Goal: Navigation & Orientation: Understand site structure

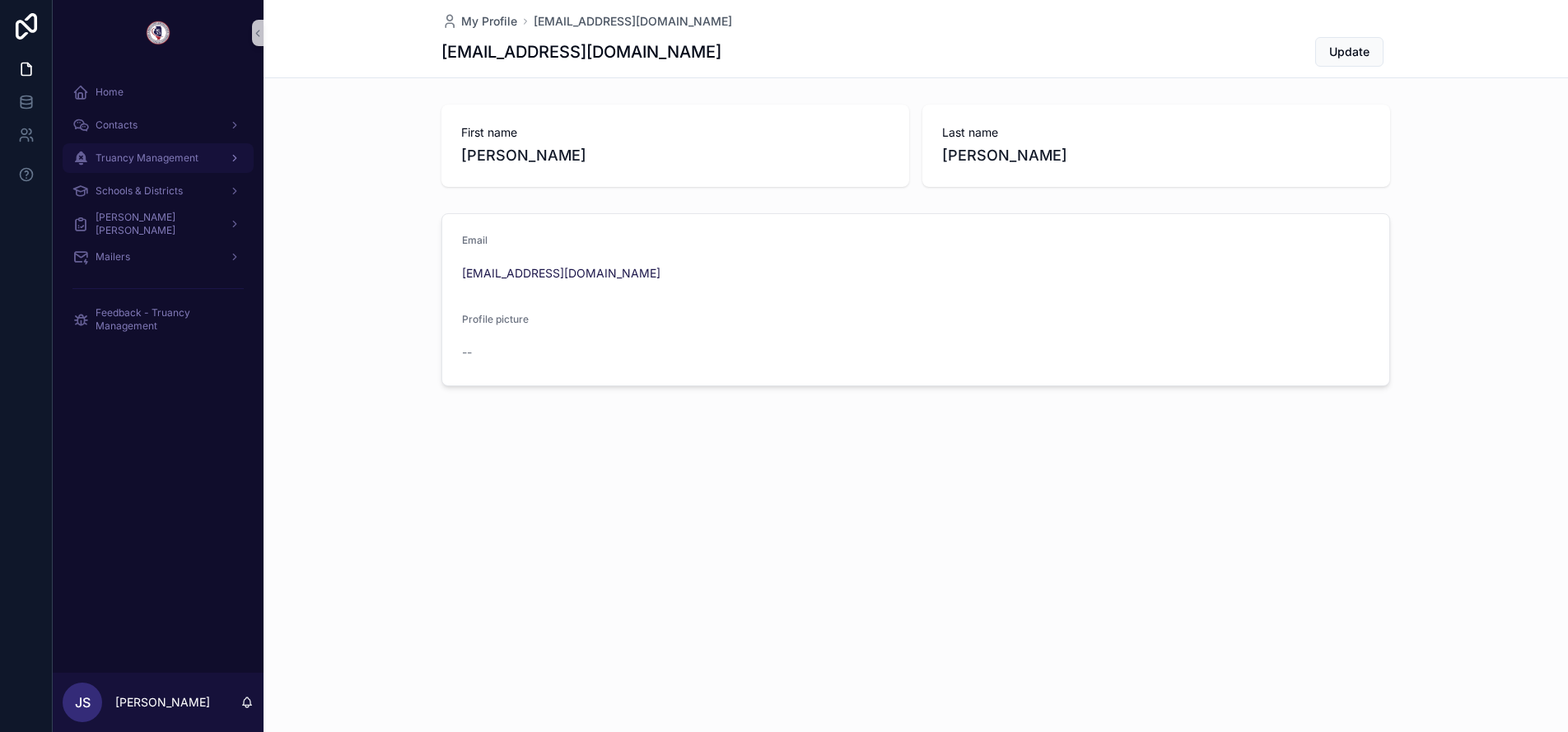
click at [140, 158] on span "Truancy Management" at bounding box center [147, 157] width 103 height 13
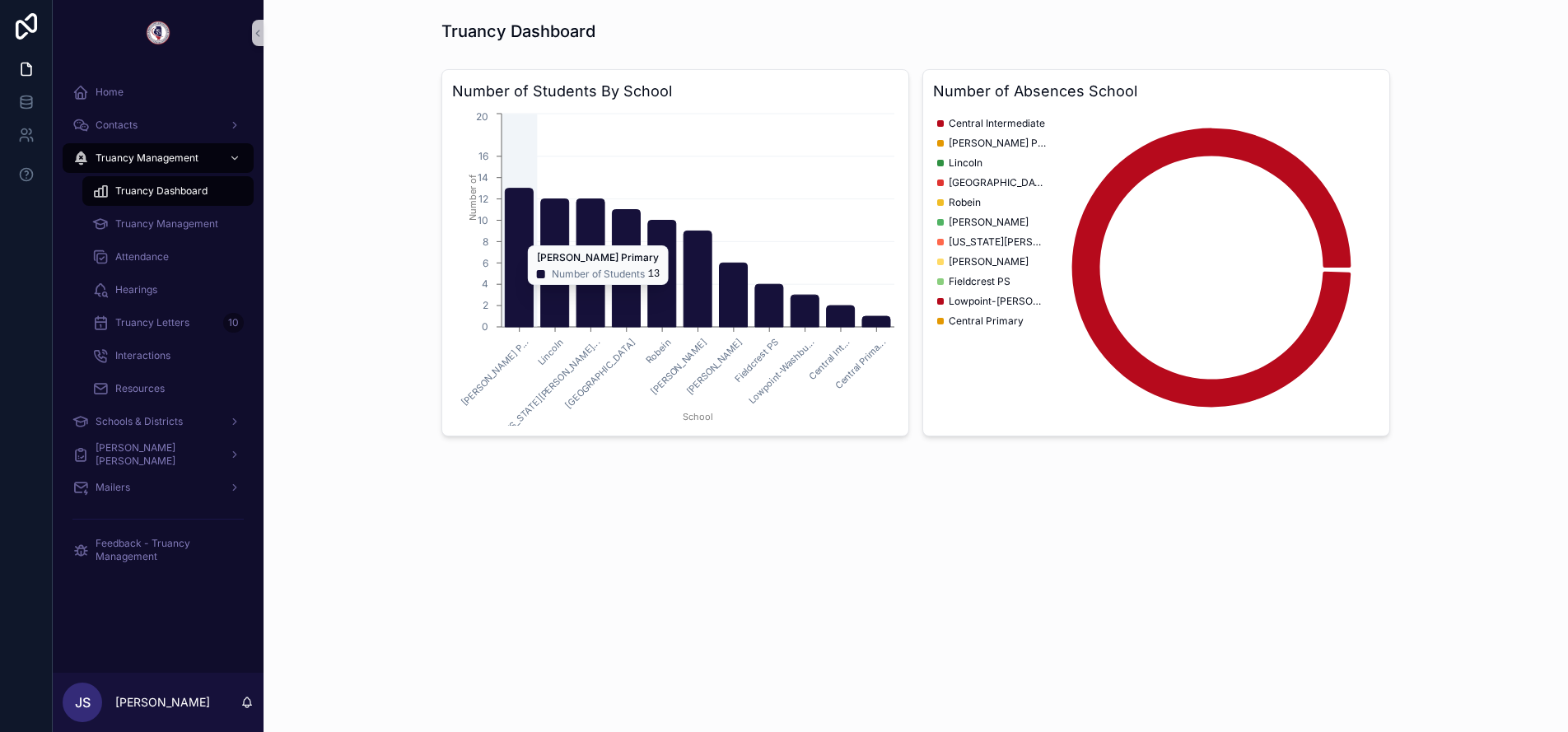
click at [520, 293] on icon "chart" at bounding box center [519, 258] width 28 height 139
click at [524, 261] on icon "chart" at bounding box center [519, 258] width 28 height 139
click at [157, 235] on div "Truancy Management" at bounding box center [168, 224] width 151 height 27
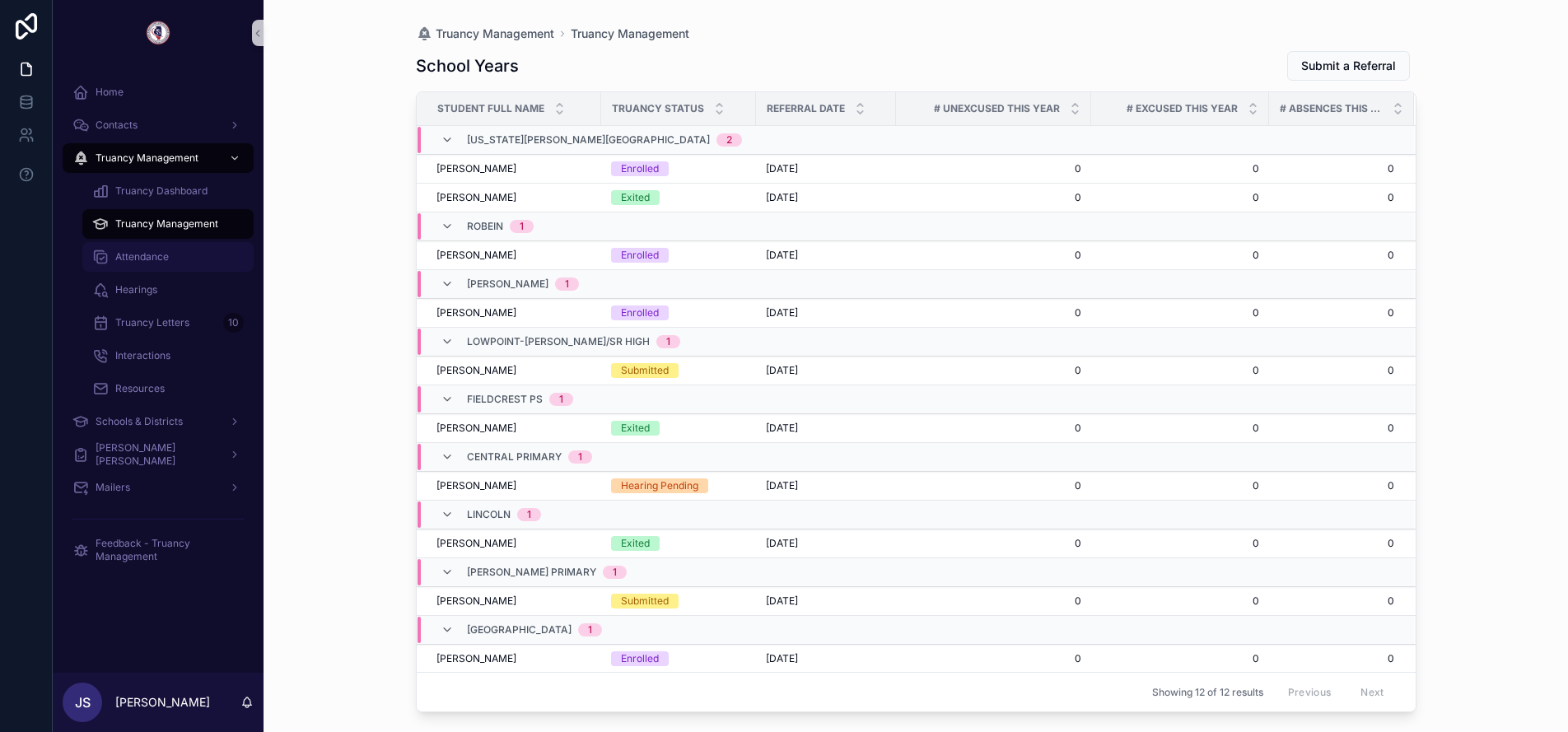
drag, startPoint x: 161, startPoint y: 256, endPoint x: 223, endPoint y: 247, distance: 62.6
click at [162, 255] on span "Attendance" at bounding box center [142, 257] width 53 height 13
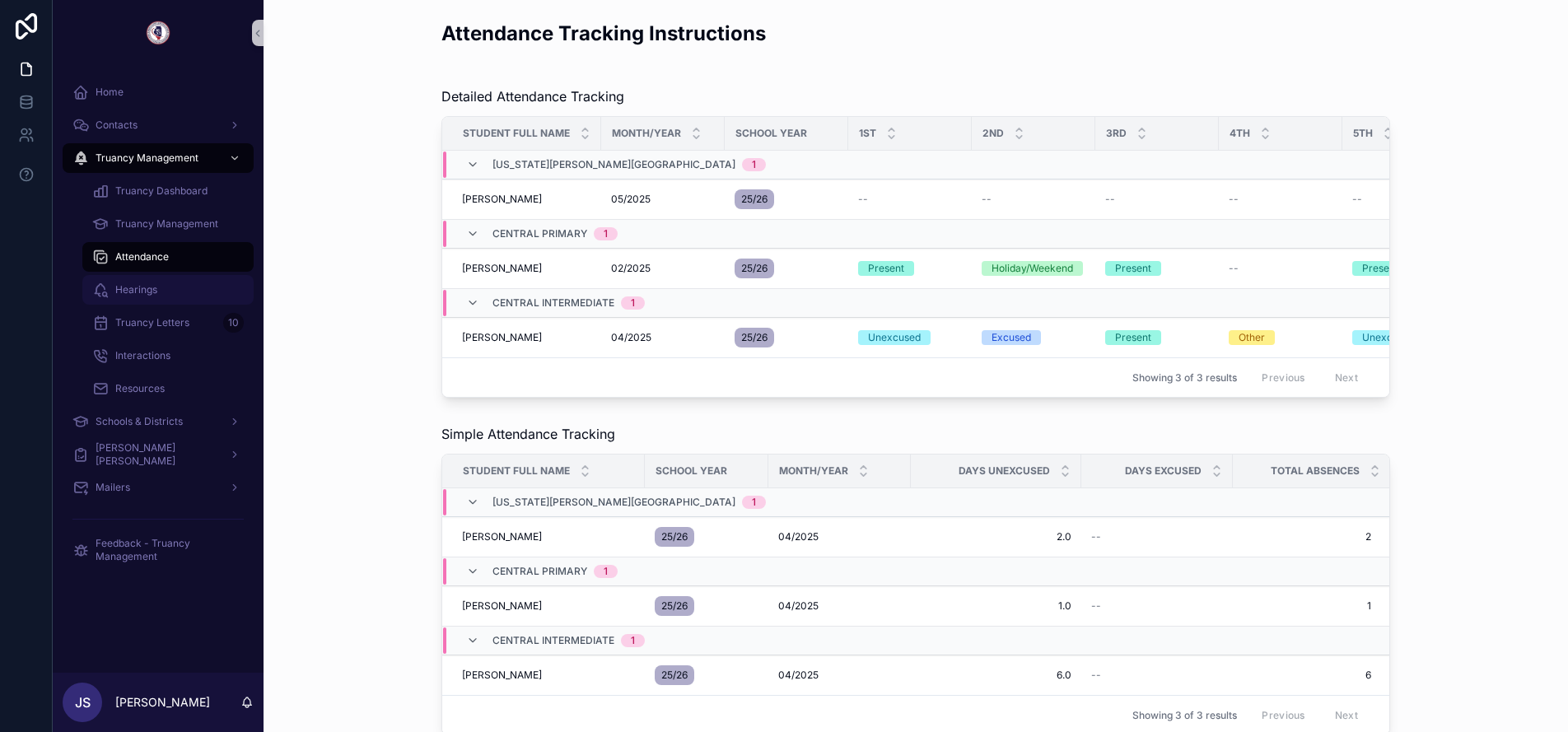
click at [116, 295] on span "Hearings" at bounding box center [136, 290] width 42 height 13
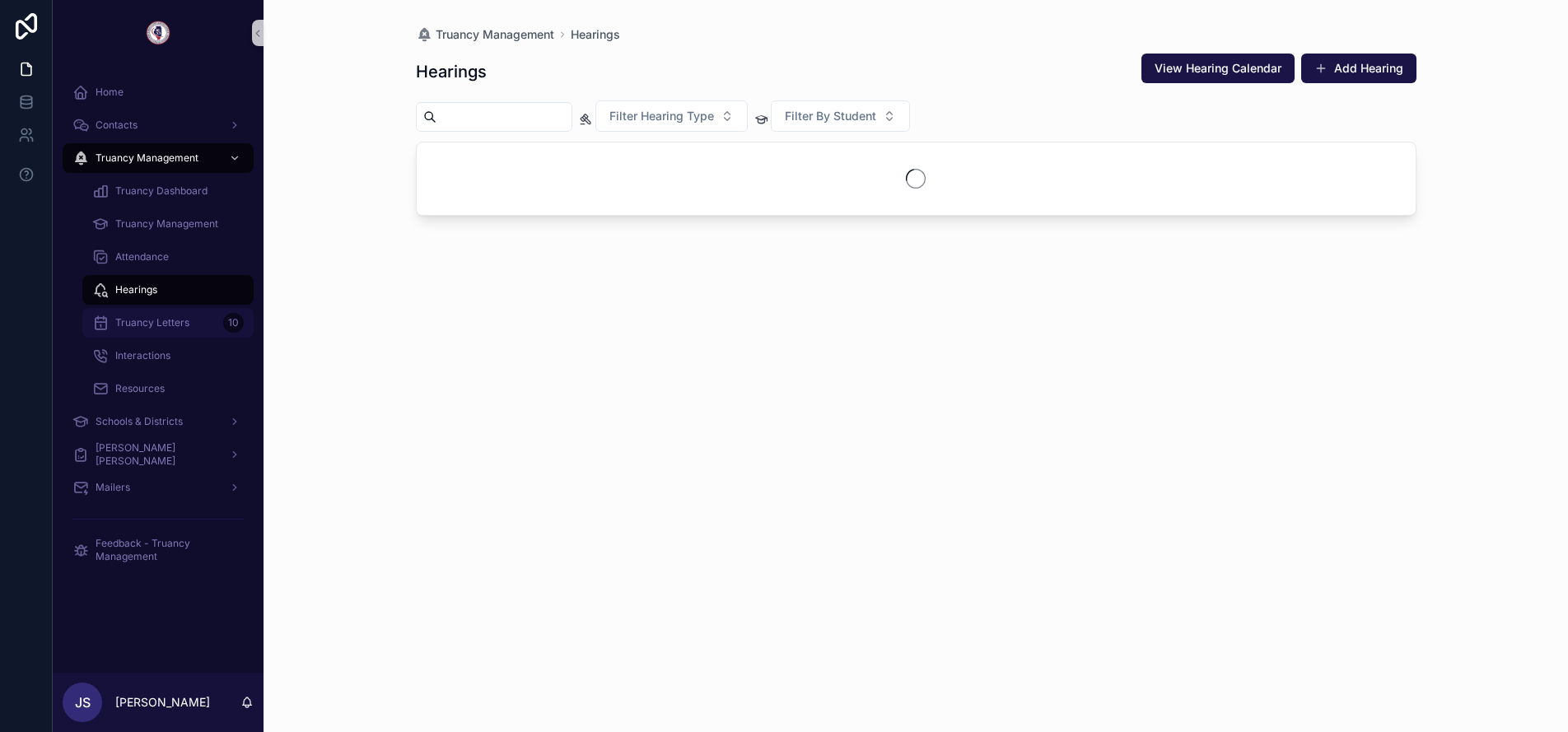
click at [136, 326] on span "Truancy Letters" at bounding box center [152, 322] width 74 height 13
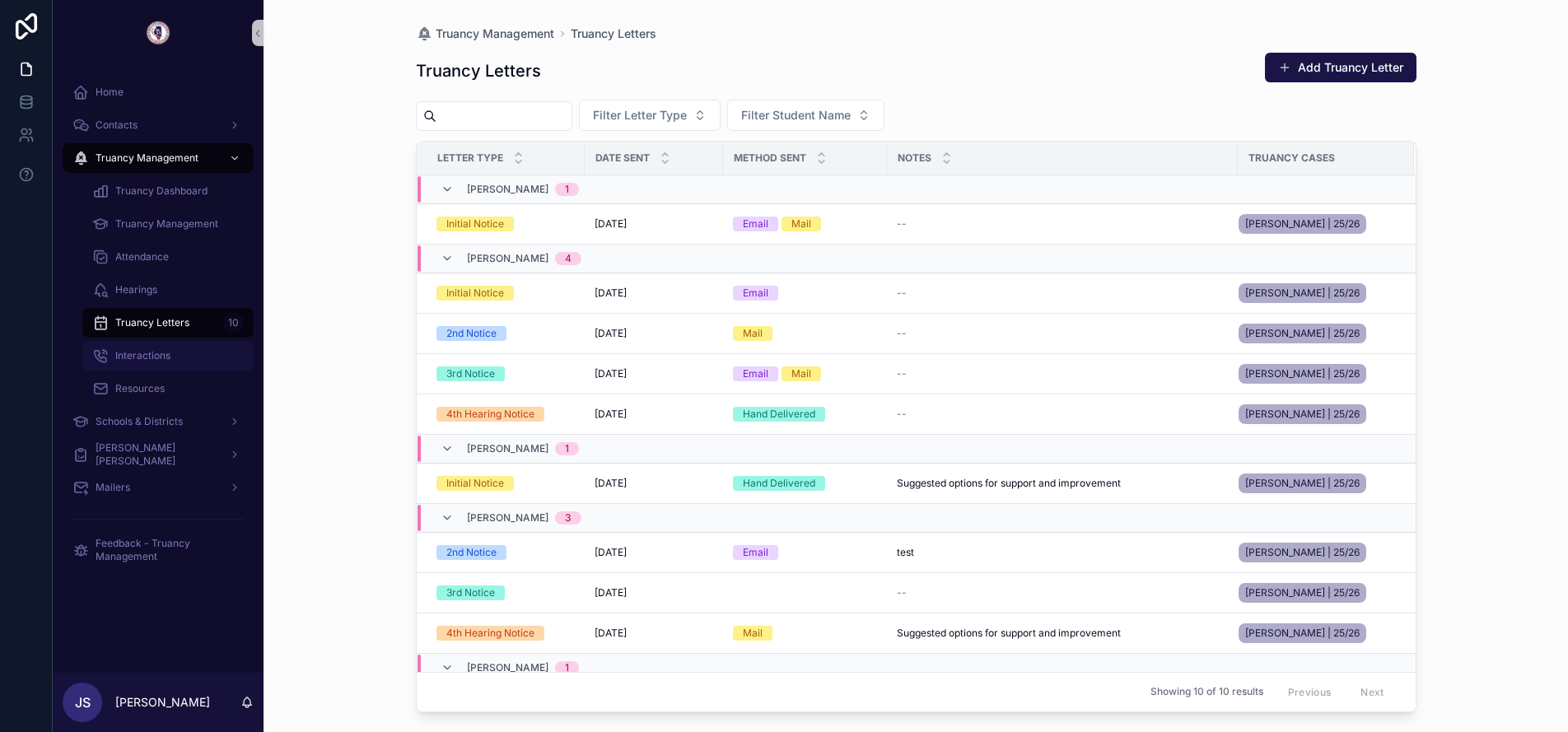
click at [136, 357] on span "Interactions" at bounding box center [143, 355] width 55 height 13
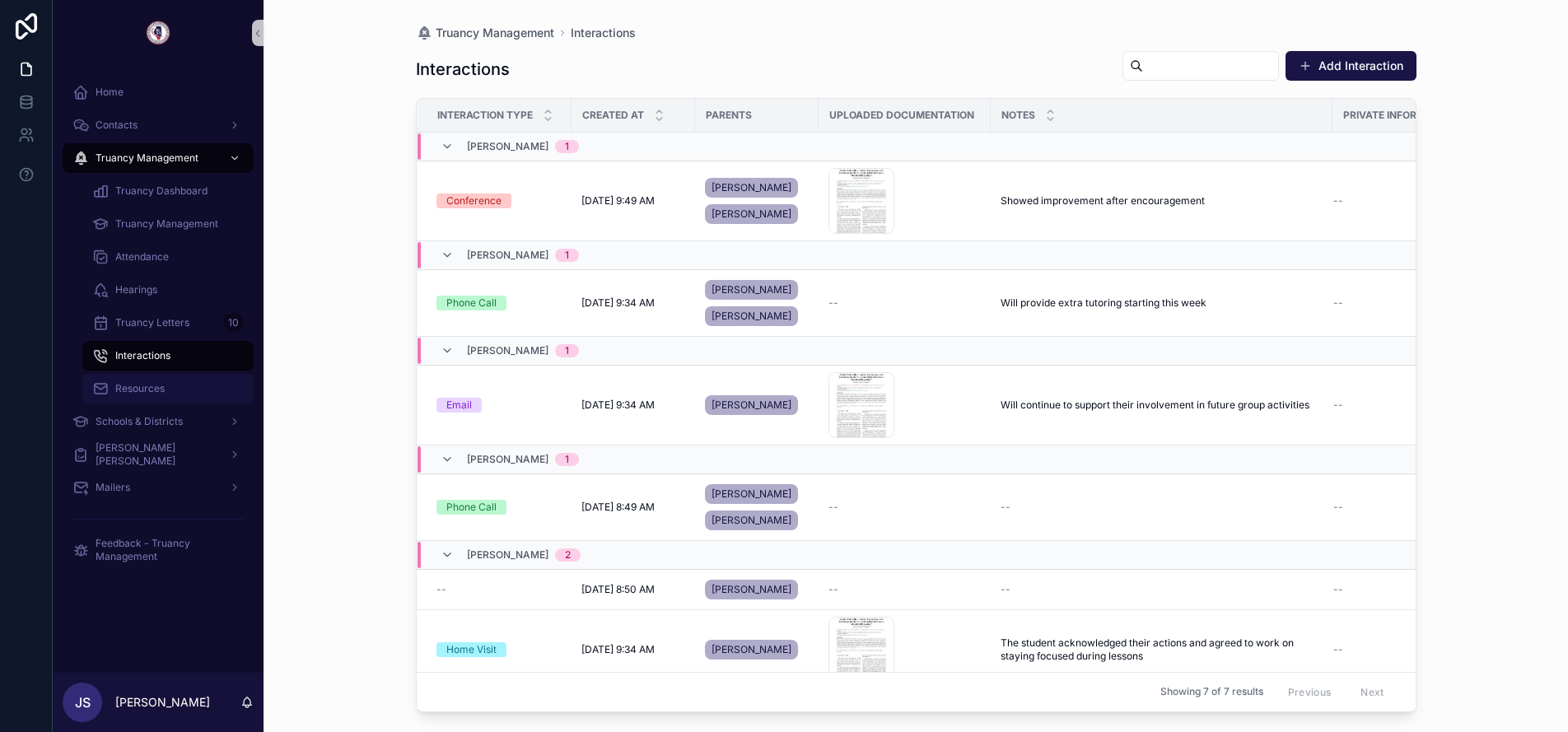
click at [140, 386] on span "Resources" at bounding box center [140, 388] width 50 height 13
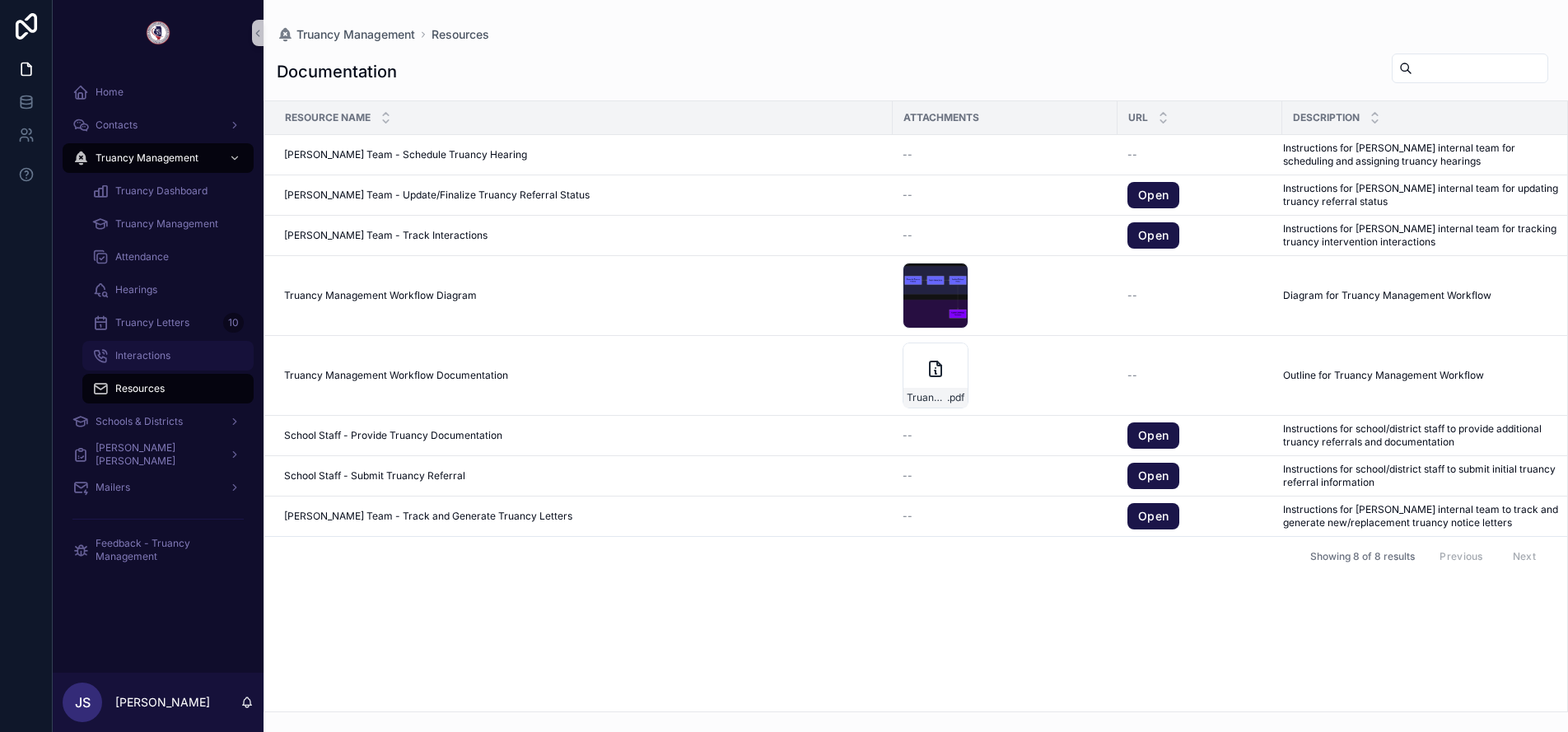
click at [148, 356] on span "Interactions" at bounding box center [143, 355] width 55 height 13
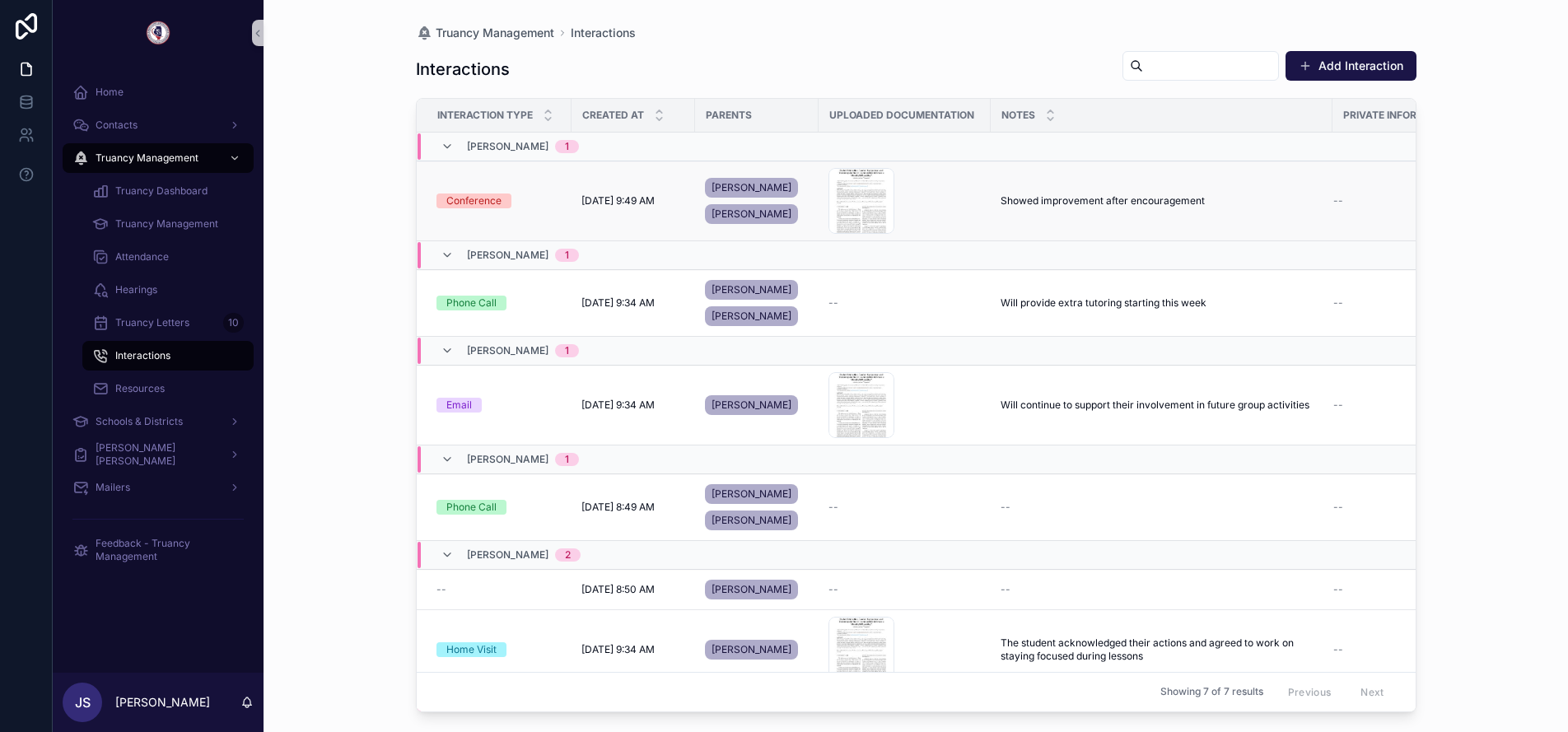
click at [1036, 198] on span "Showed improvement after encouragement" at bounding box center [1103, 201] width 204 height 13
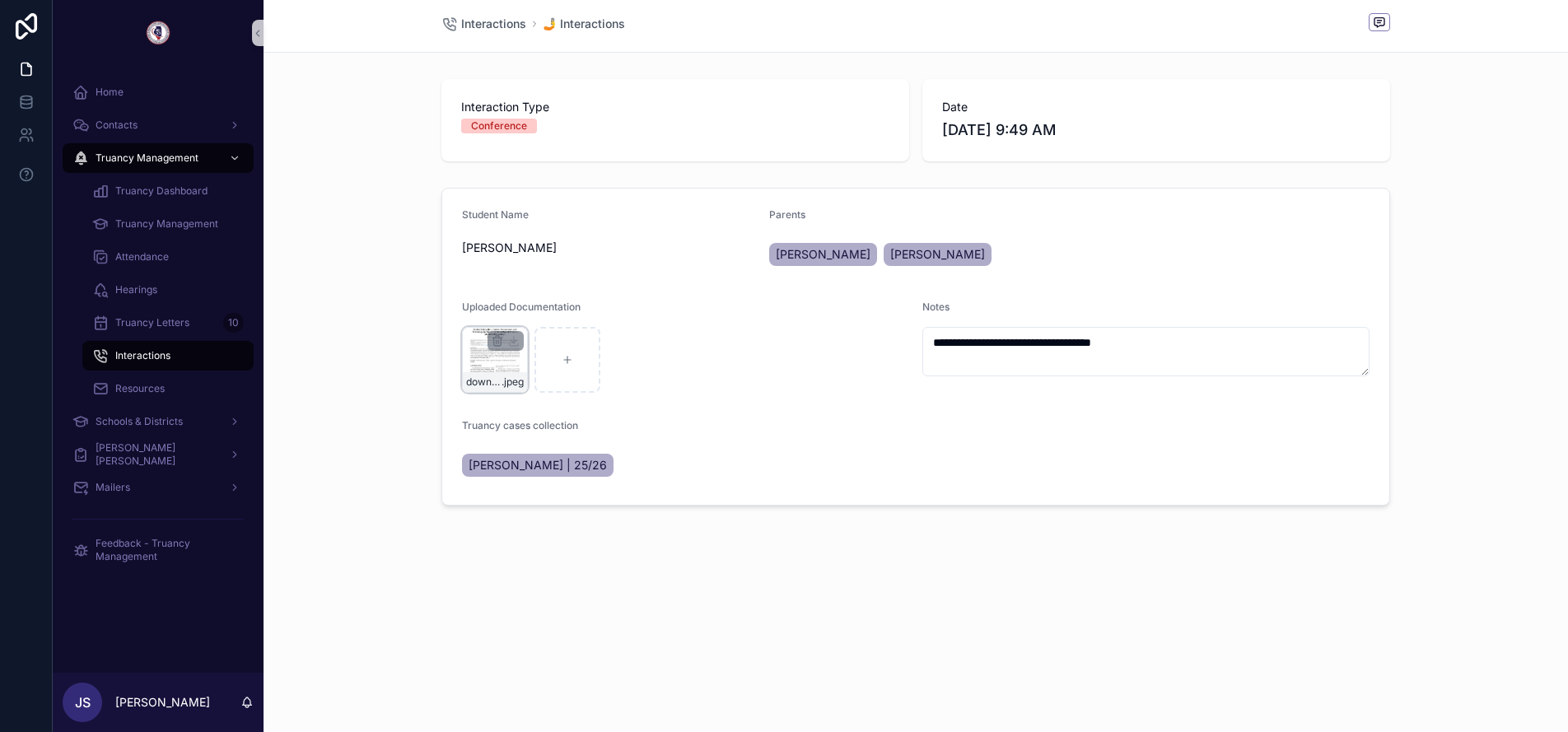
click at [512, 365] on div "download-(2) .jpeg" at bounding box center [495, 360] width 66 height 66
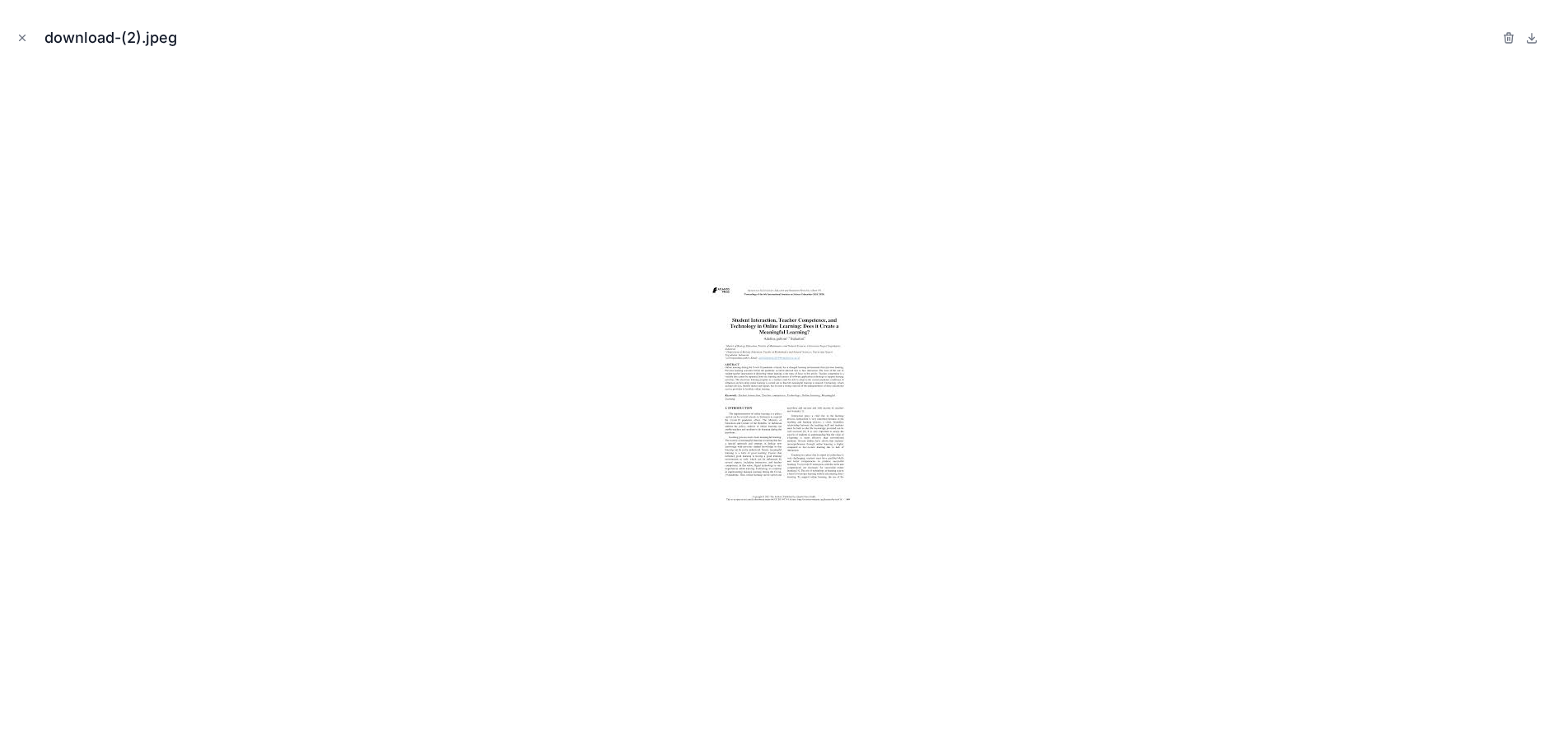
click at [791, 406] on img at bounding box center [784, 394] width 156 height 219
click at [820, 335] on img at bounding box center [784, 394] width 156 height 219
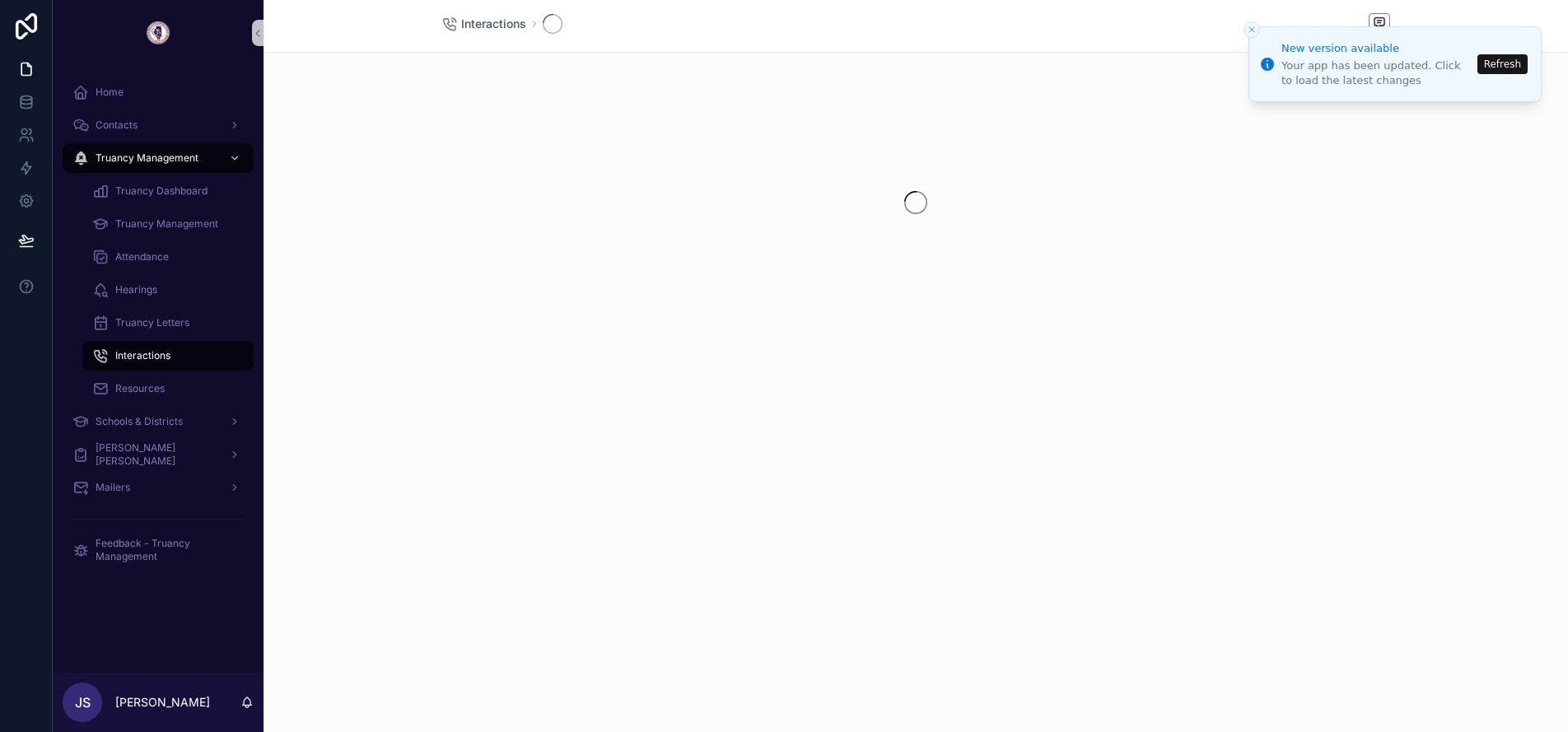
click at [1512, 68] on button "Refresh" at bounding box center [1502, 64] width 51 height 20
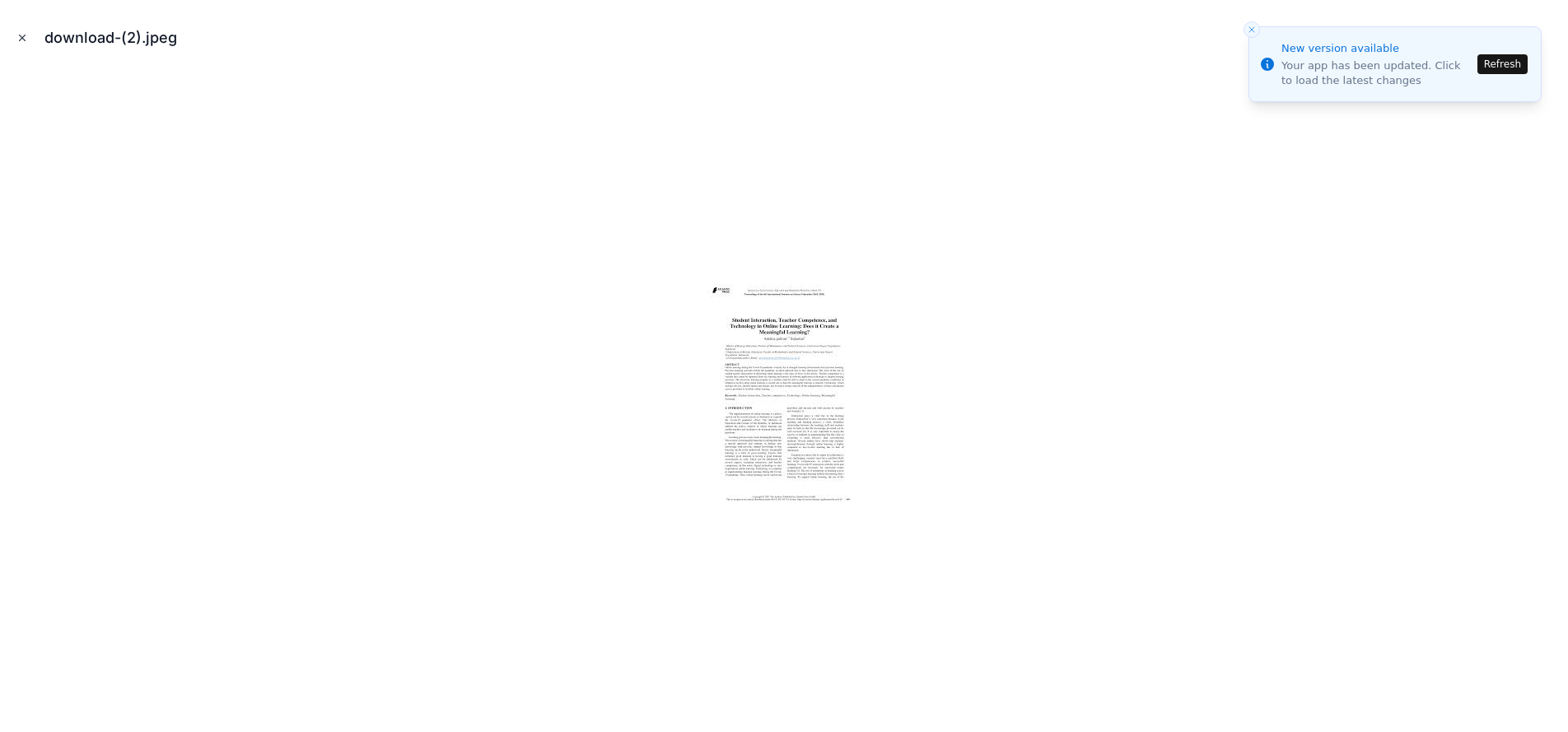
click at [28, 39] on icon "Close modal" at bounding box center [22, 37] width 12 height 12
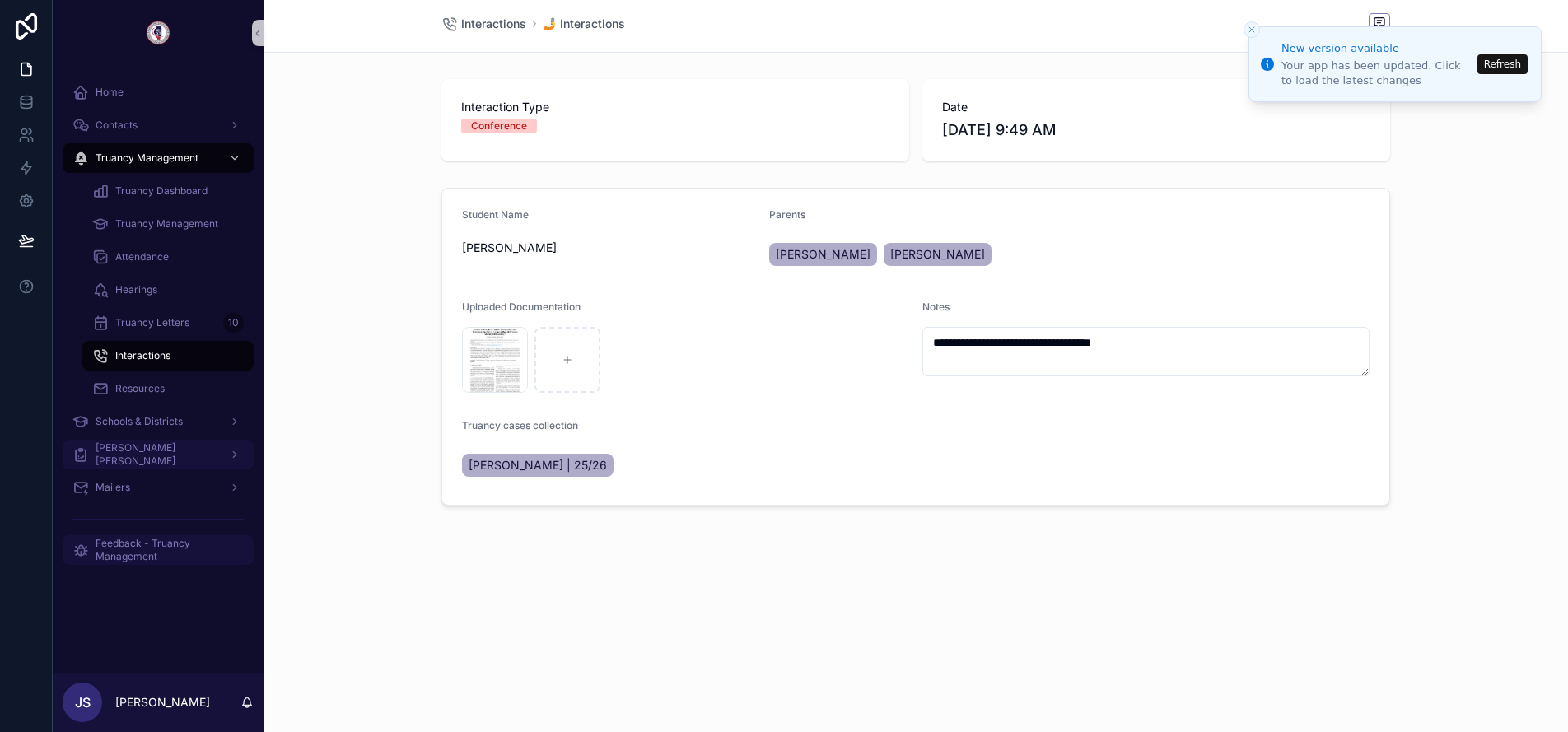
click at [142, 454] on span "[PERSON_NAME] [PERSON_NAME]" at bounding box center [155, 455] width 120 height 27
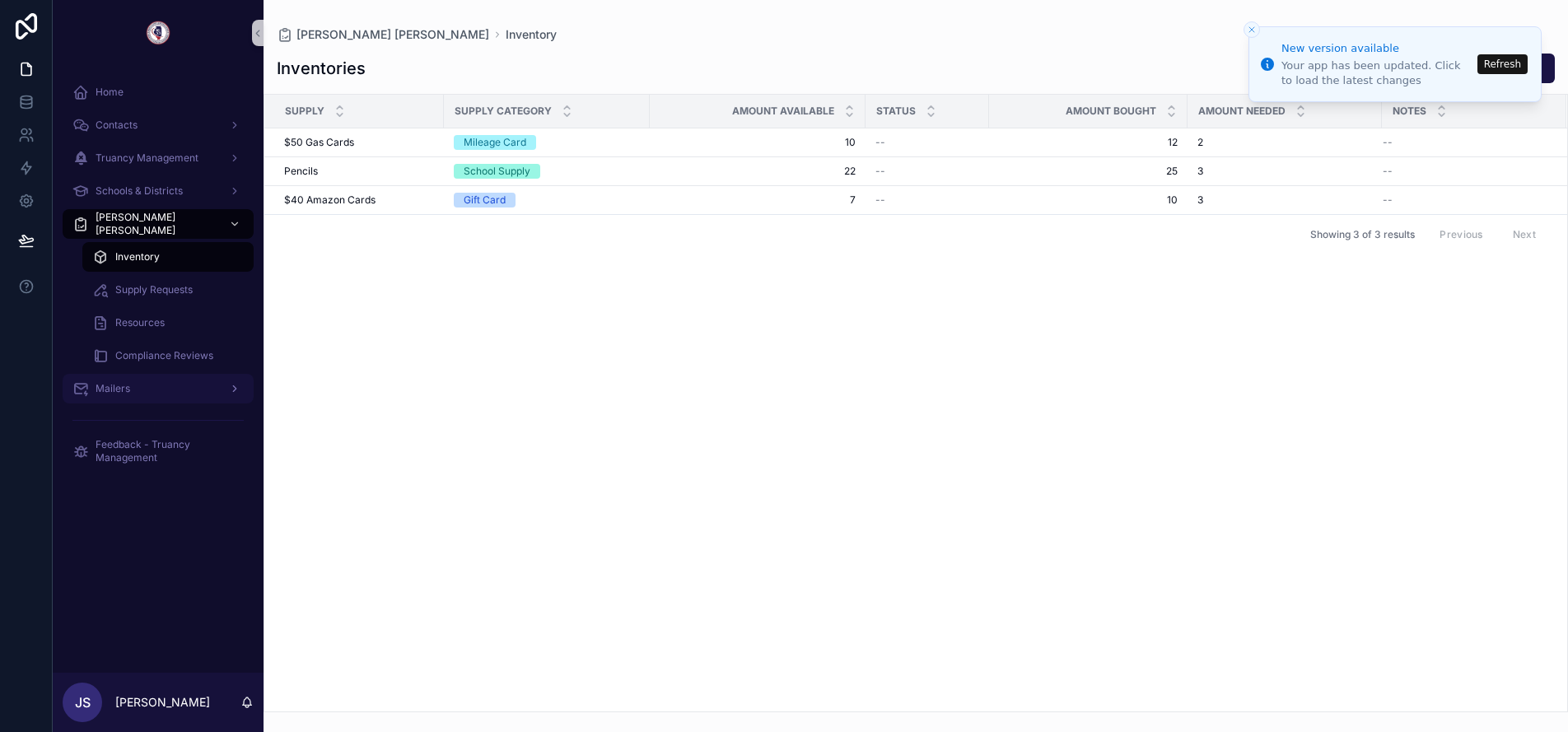
click at [122, 389] on span "Mailers" at bounding box center [112, 388] width 35 height 13
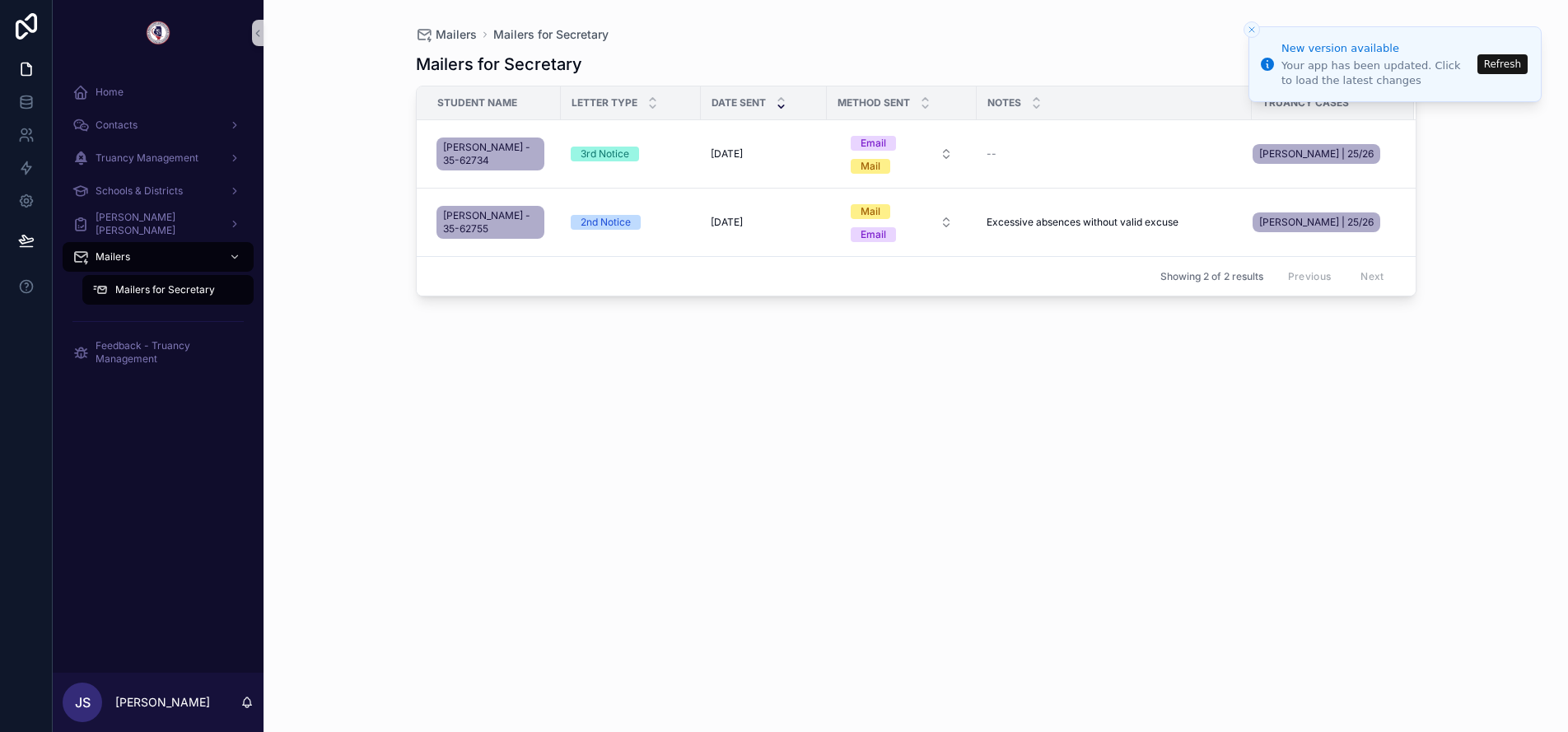
click at [1498, 64] on button "Refresh" at bounding box center [1502, 64] width 51 height 20
click at [1508, 66] on button "Refresh" at bounding box center [1502, 64] width 51 height 20
click at [1272, 66] on icon "Notifications alt+T" at bounding box center [1267, 64] width 13 height 13
click at [1270, 65] on icon "Notifications alt+T" at bounding box center [1267, 64] width 13 height 13
click at [1251, 27] on icon "Close toast" at bounding box center [1252, 29] width 10 height 10
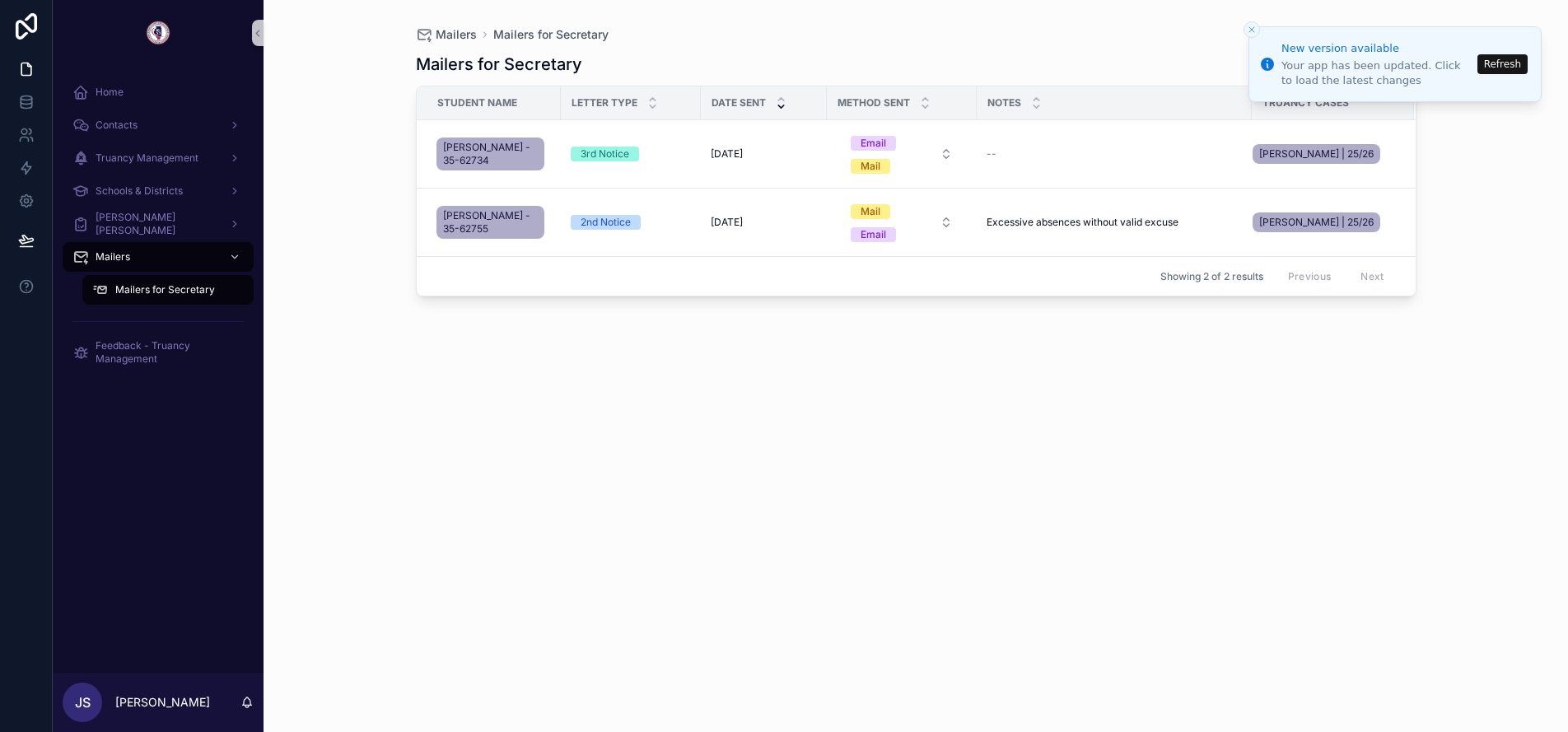
click at [1255, 31] on icon "Close toast" at bounding box center [1252, 29] width 10 height 10
click at [107, 83] on div "Home" at bounding box center [158, 92] width 172 height 27
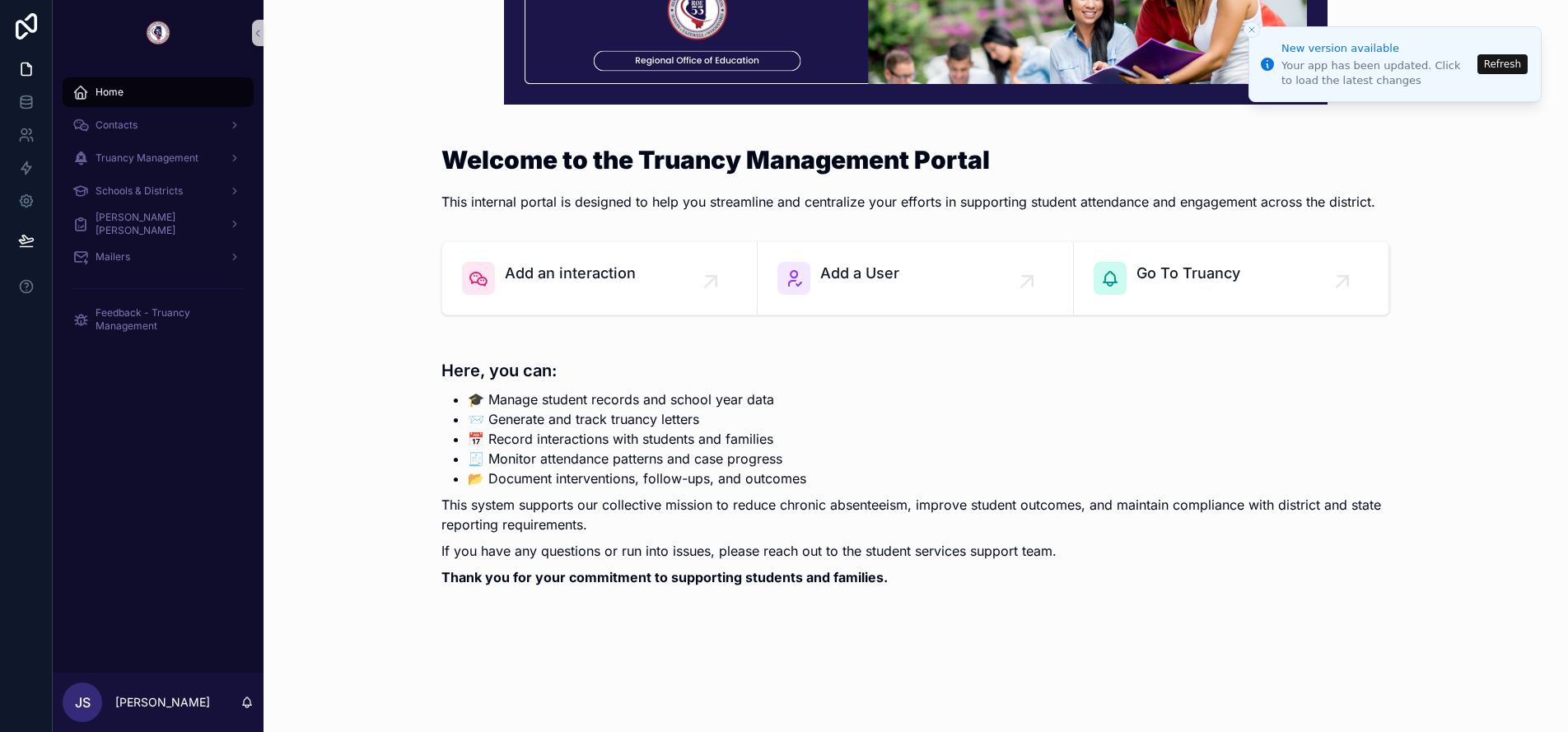
scroll to position [139, 0]
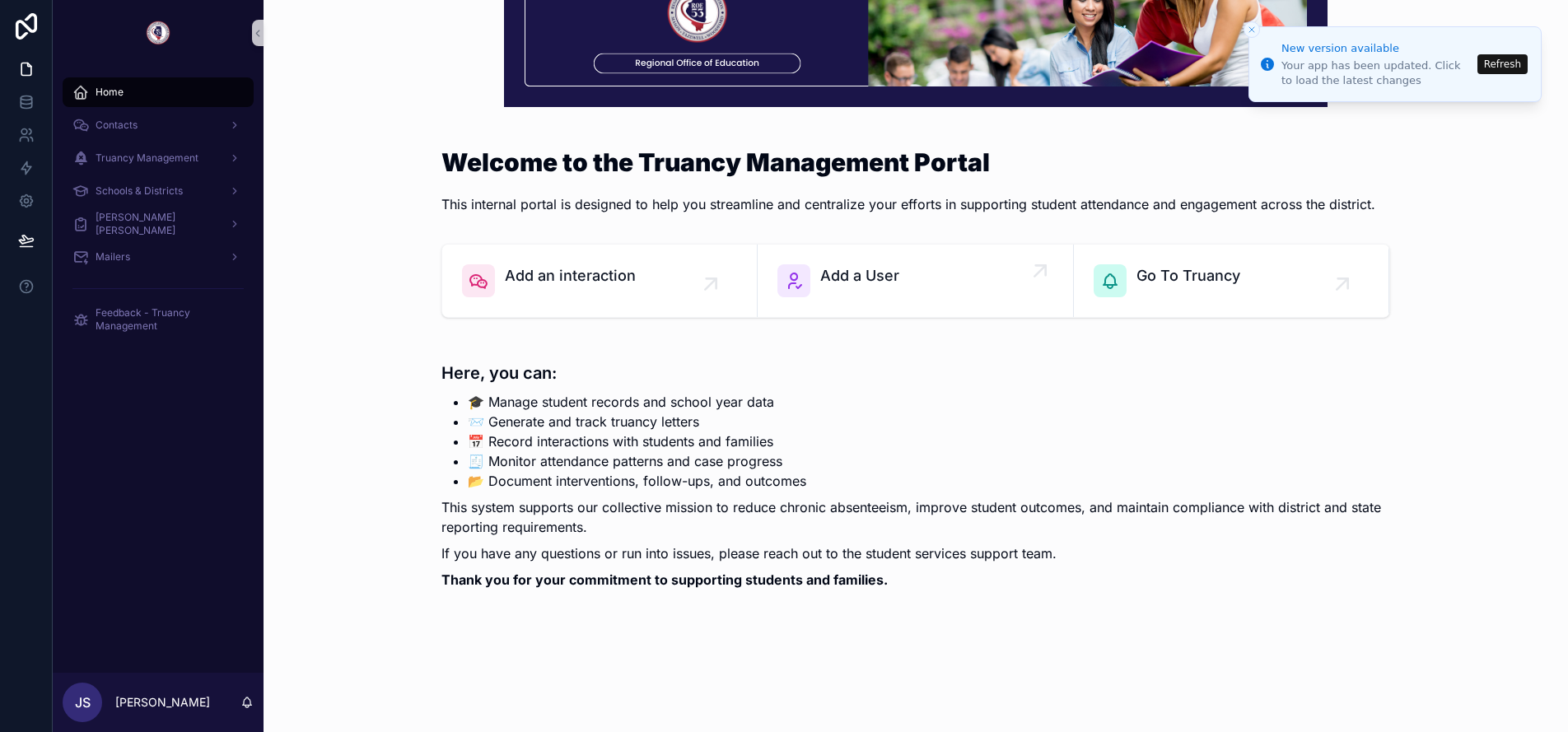
click at [1024, 289] on div "Add a User" at bounding box center [915, 280] width 275 height 33
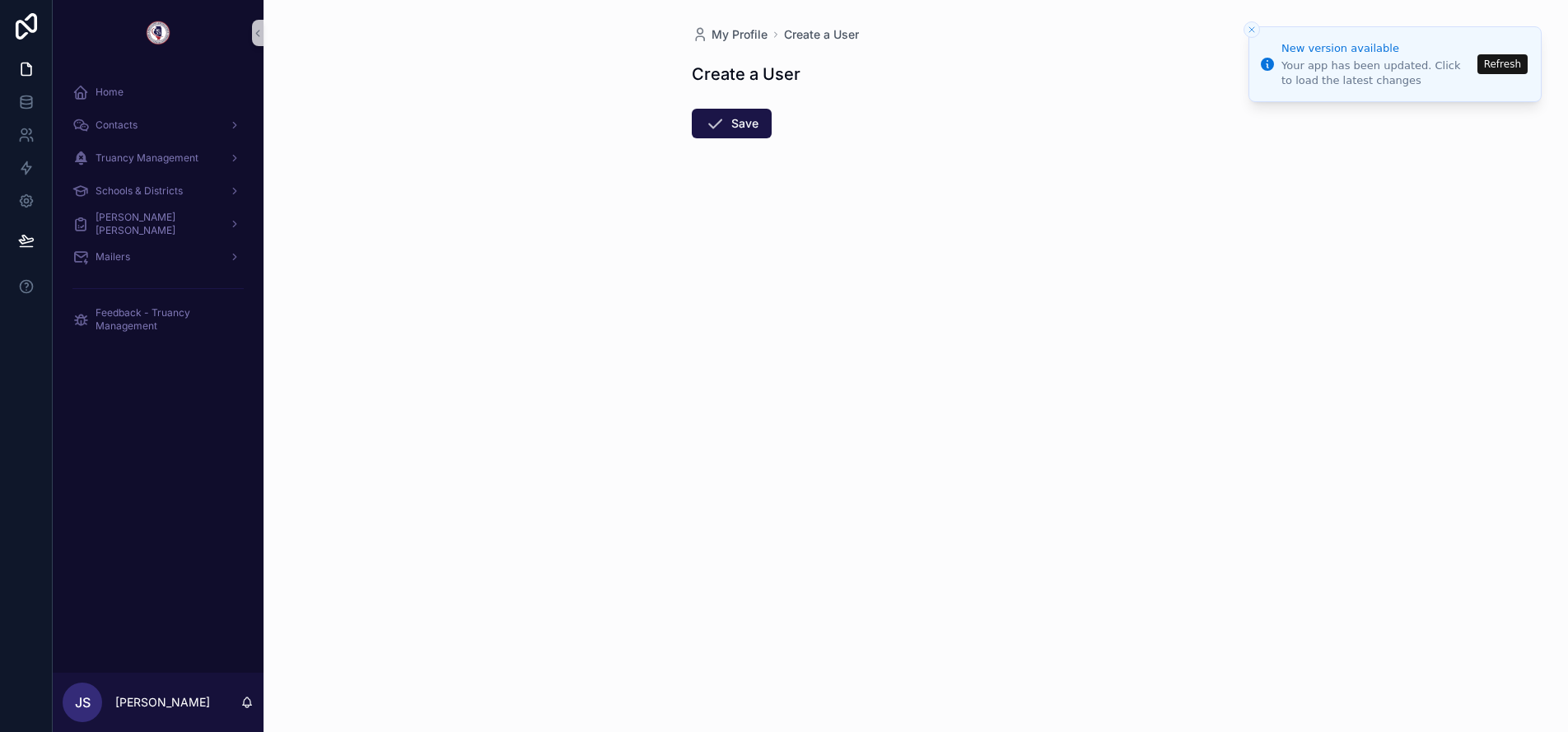
click at [1255, 31] on icon "Close toast" at bounding box center [1252, 29] width 10 height 10
click at [816, 37] on span "Create a User" at bounding box center [821, 35] width 75 height 17
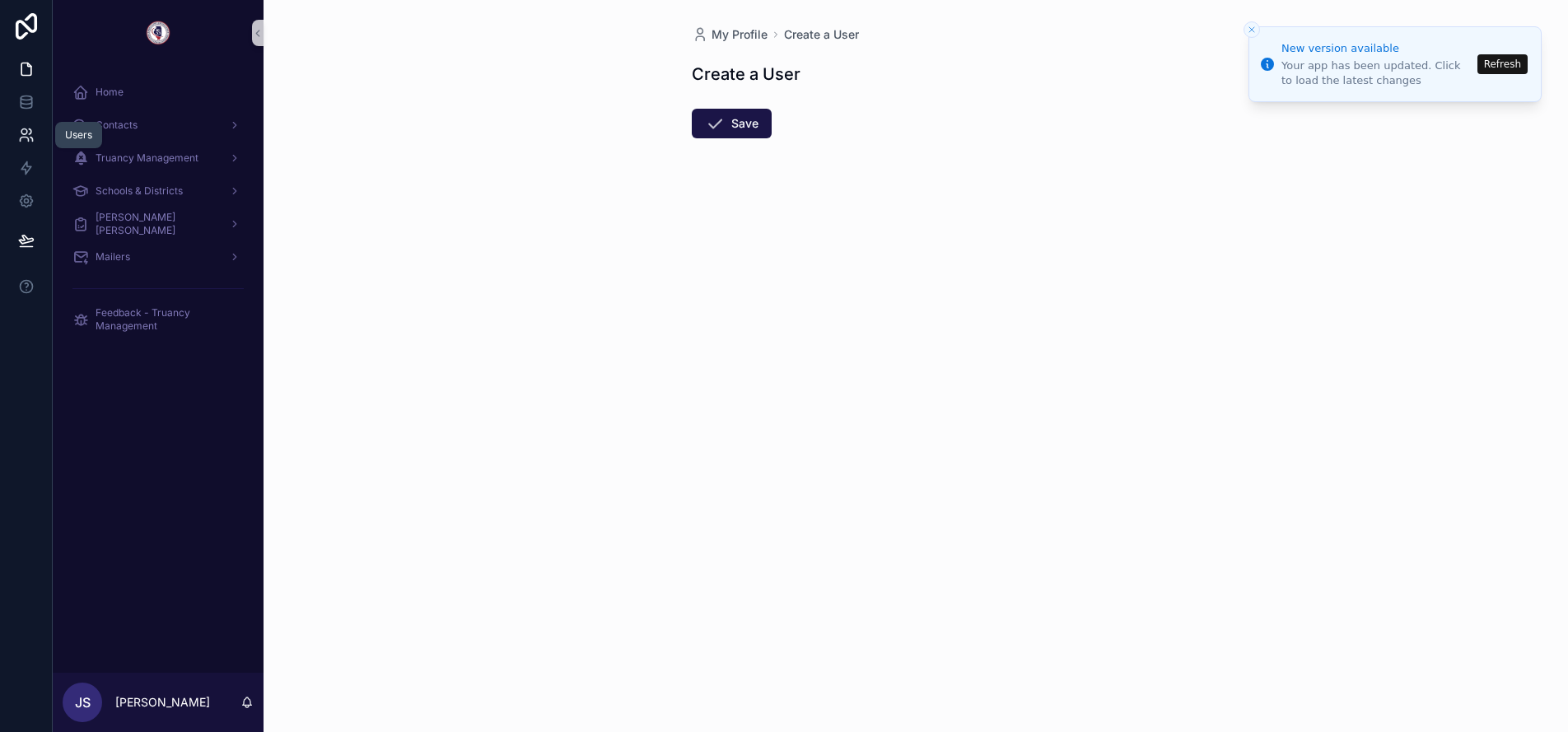
click at [28, 138] on icon at bounding box center [23, 139] width 8 height 4
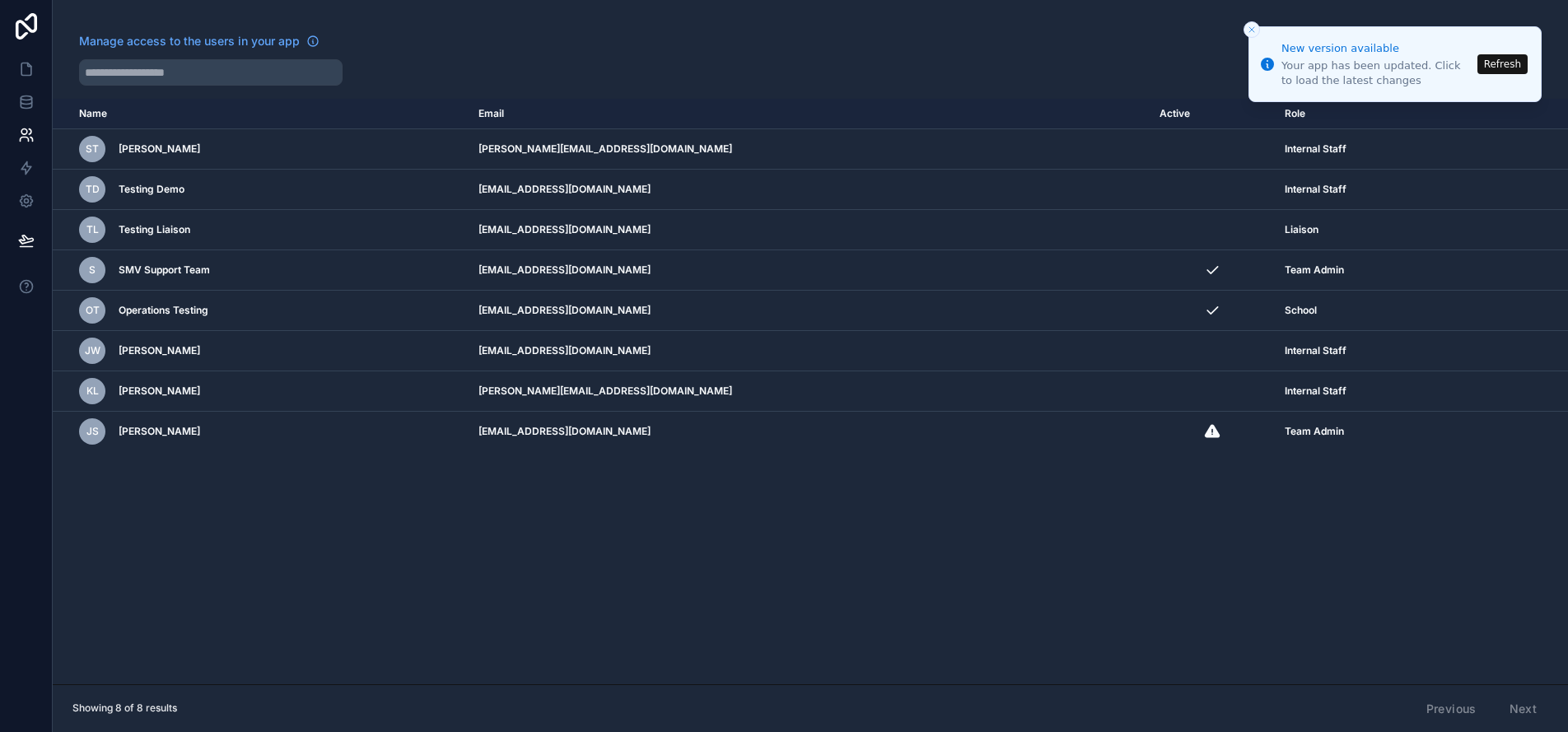
click at [1013, 625] on div "Name Email Active Role userTable.email ST Shannon Testing shannon@smvvirtualcon…" at bounding box center [810, 391] width 1516 height 585
click at [28, 170] on icon at bounding box center [26, 169] width 10 height 12
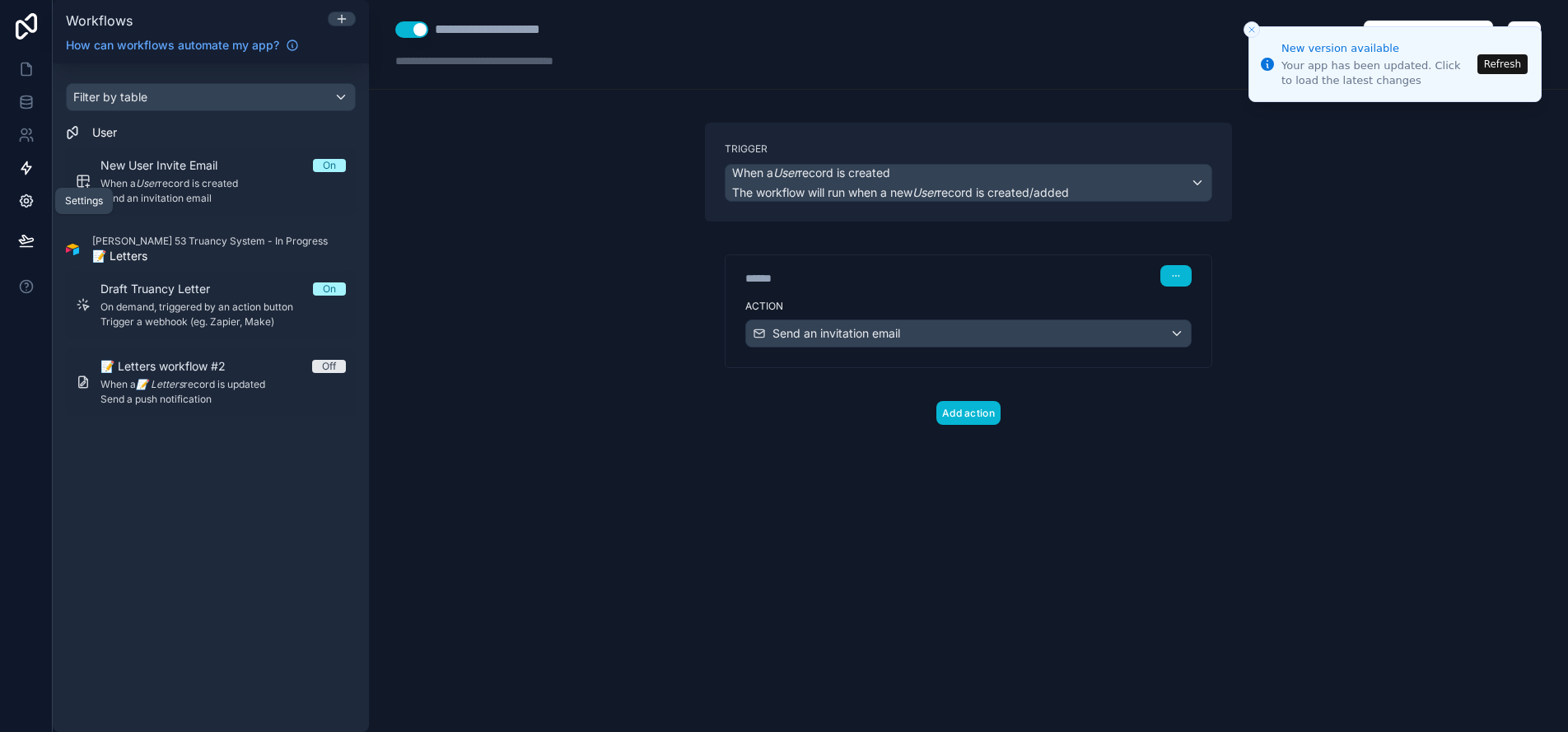
click at [24, 203] on icon at bounding box center [26, 201] width 17 height 17
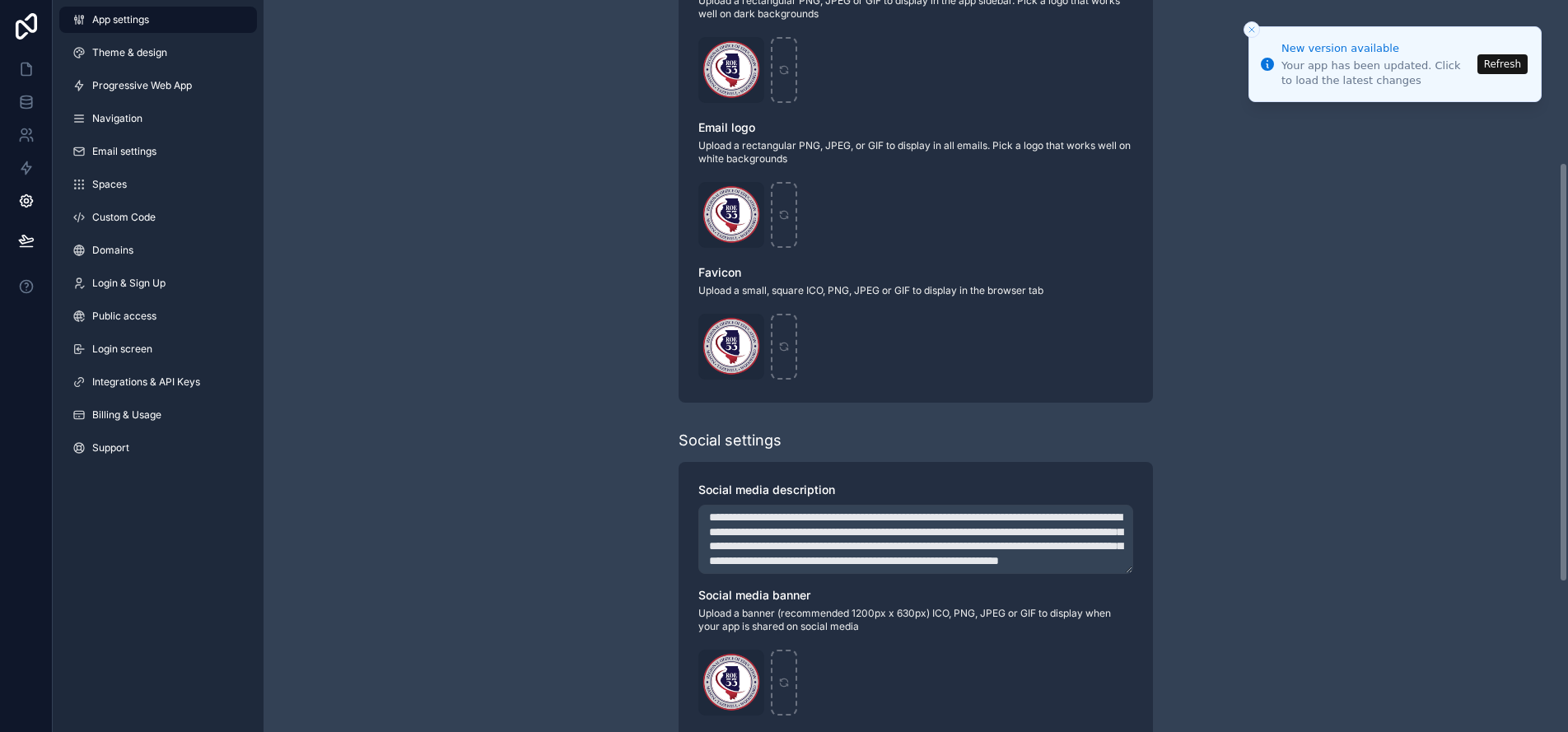
scroll to position [543, 0]
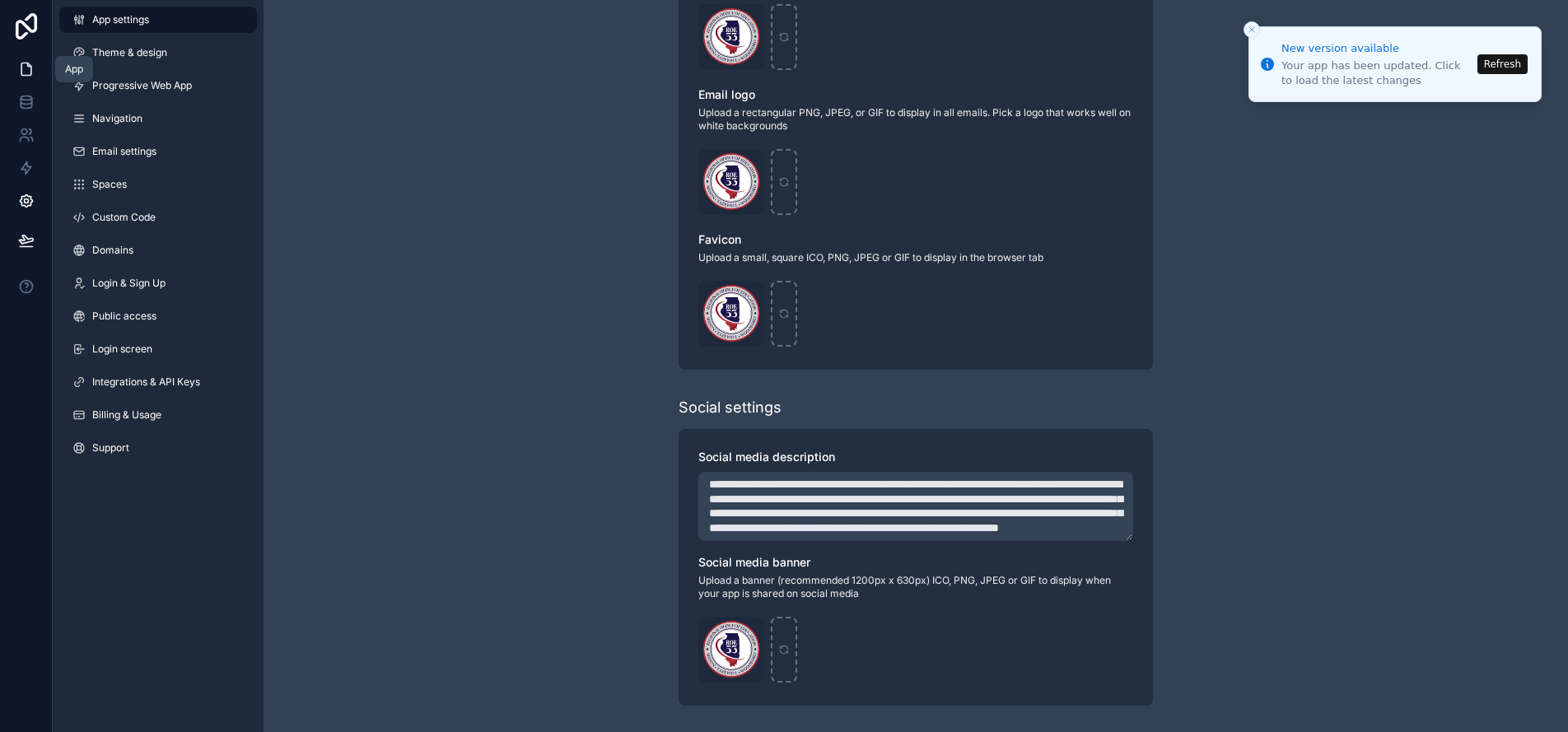
click at [21, 71] on icon at bounding box center [26, 69] width 10 height 12
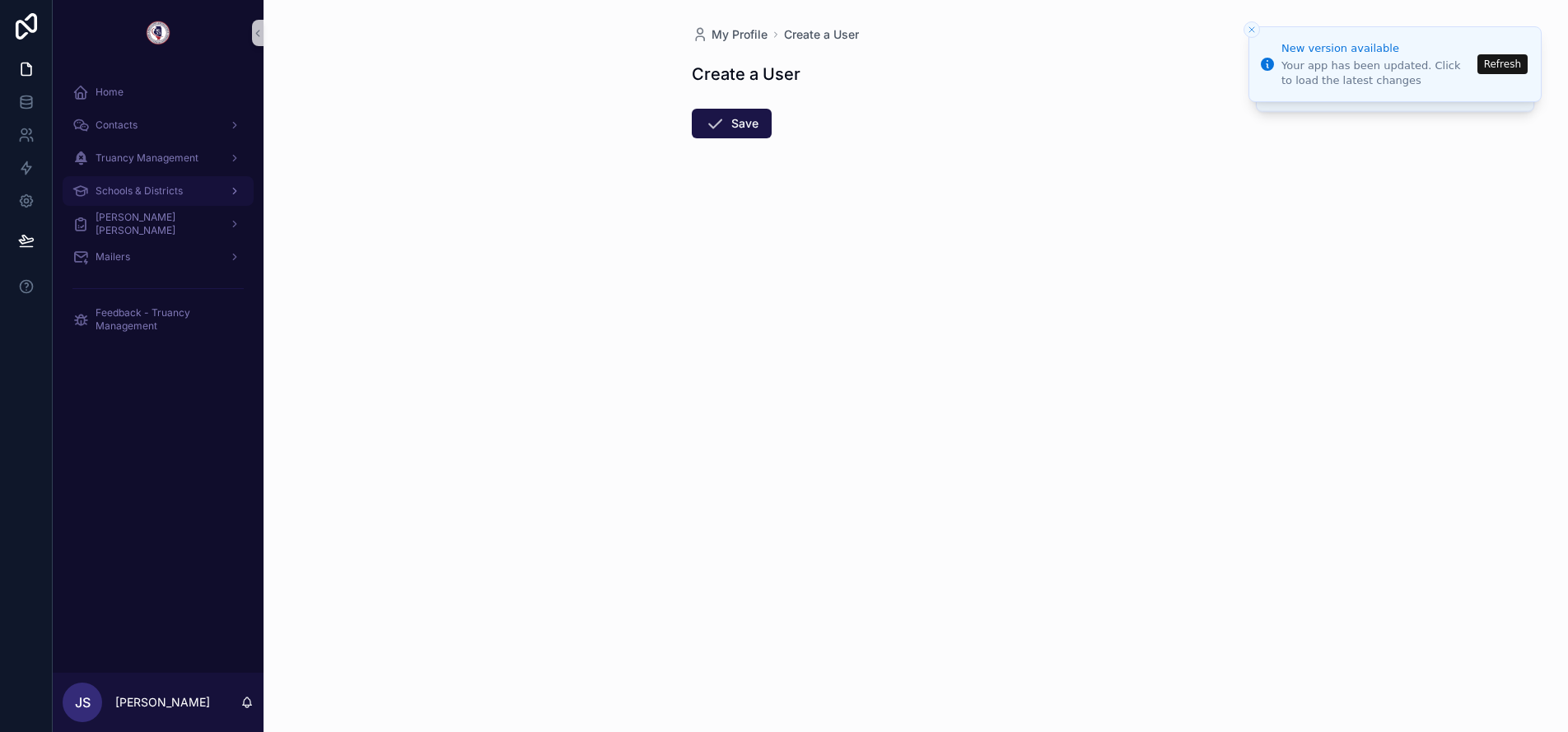
click at [156, 191] on span "Schools & Districts" at bounding box center [139, 191] width 87 height 13
